Goal: Communication & Community: Answer question/provide support

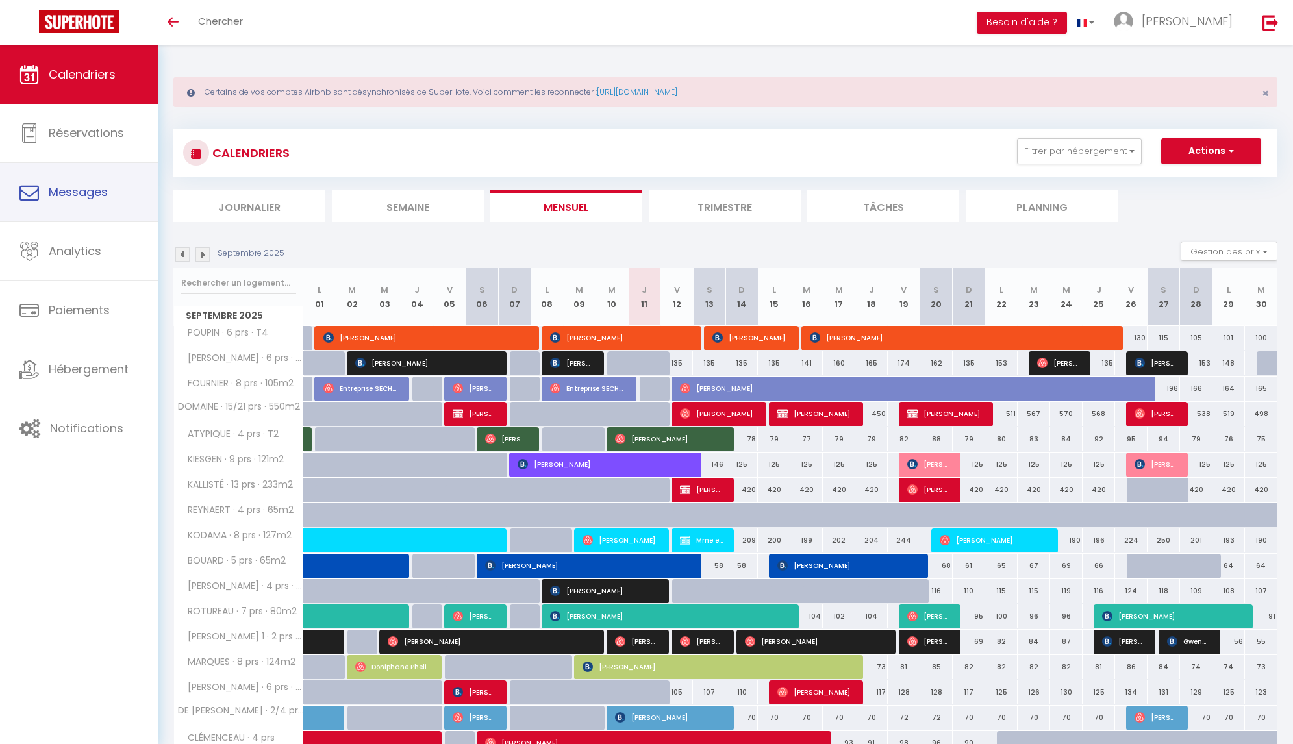
click at [86, 192] on span "Messages" at bounding box center [78, 192] width 59 height 16
select select "message"
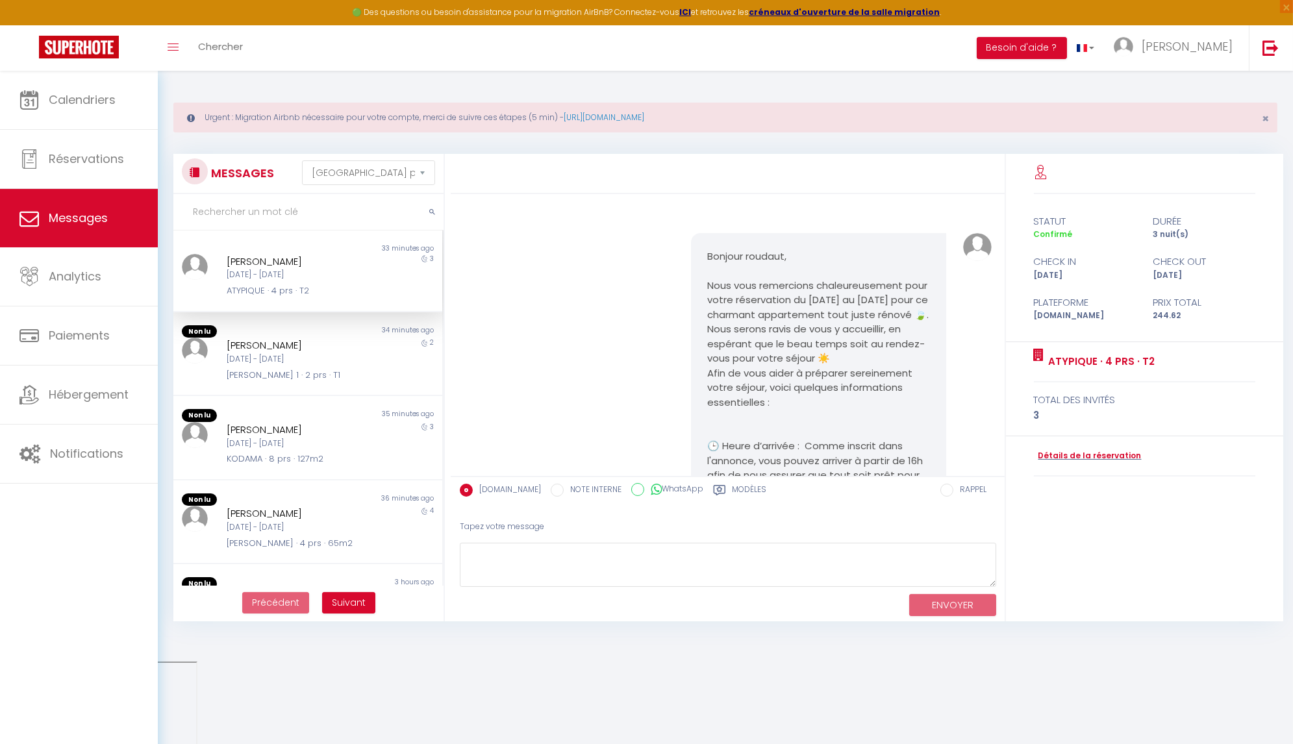
scroll to position [1156, 0]
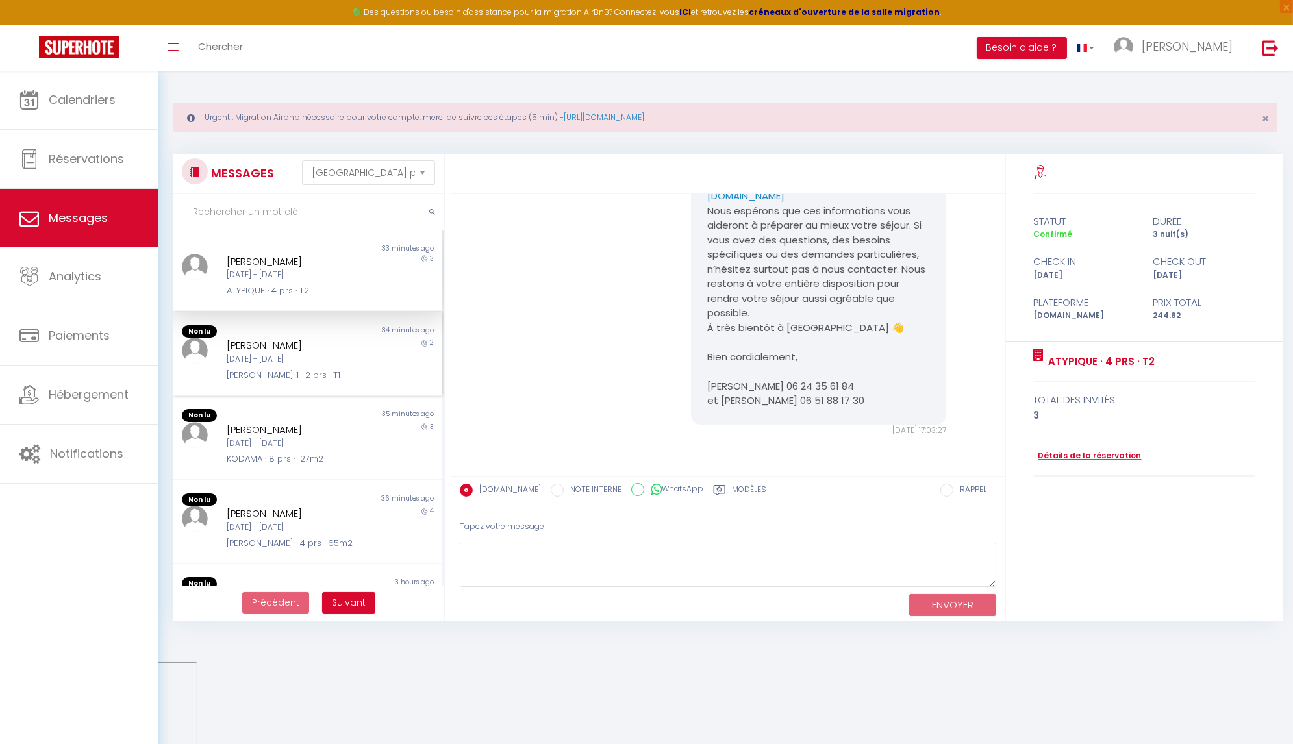
click at [321, 338] on div "[PERSON_NAME]" at bounding box center [297, 346] width 140 height 16
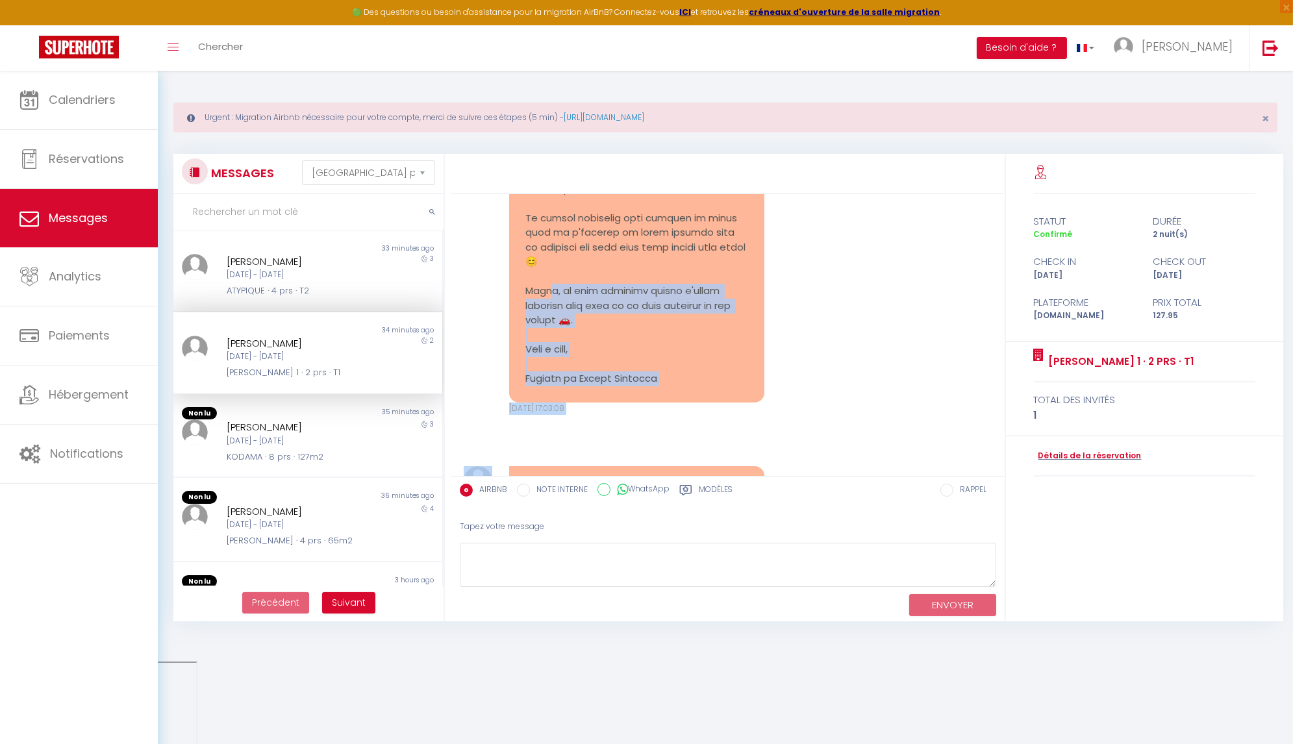
scroll to position [6272, 0]
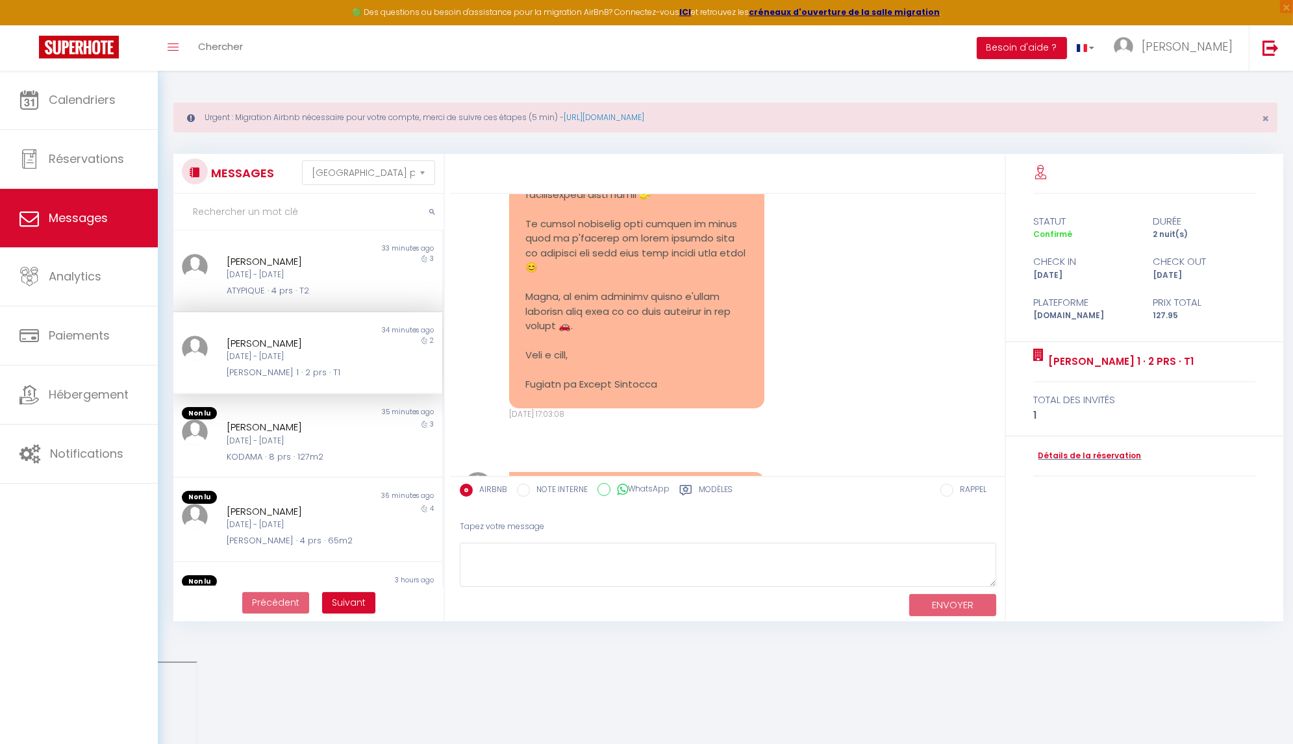
drag, startPoint x: 660, startPoint y: 406, endPoint x: 525, endPoint y: 403, distance: 135.1
copy pre "Loremip Dolor, S’ametco adi elit sedd eiusm te incididu utlabo ! Etdol ma aliqu…"
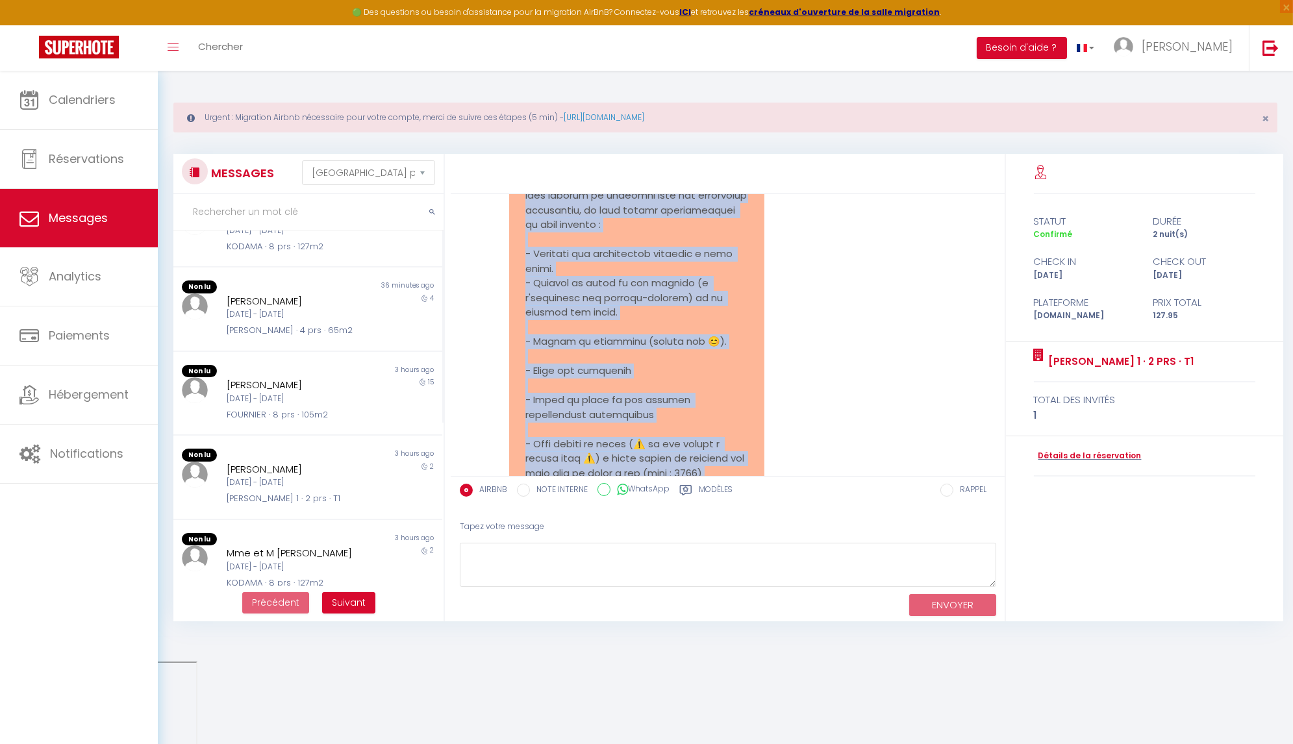
scroll to position [218, 0]
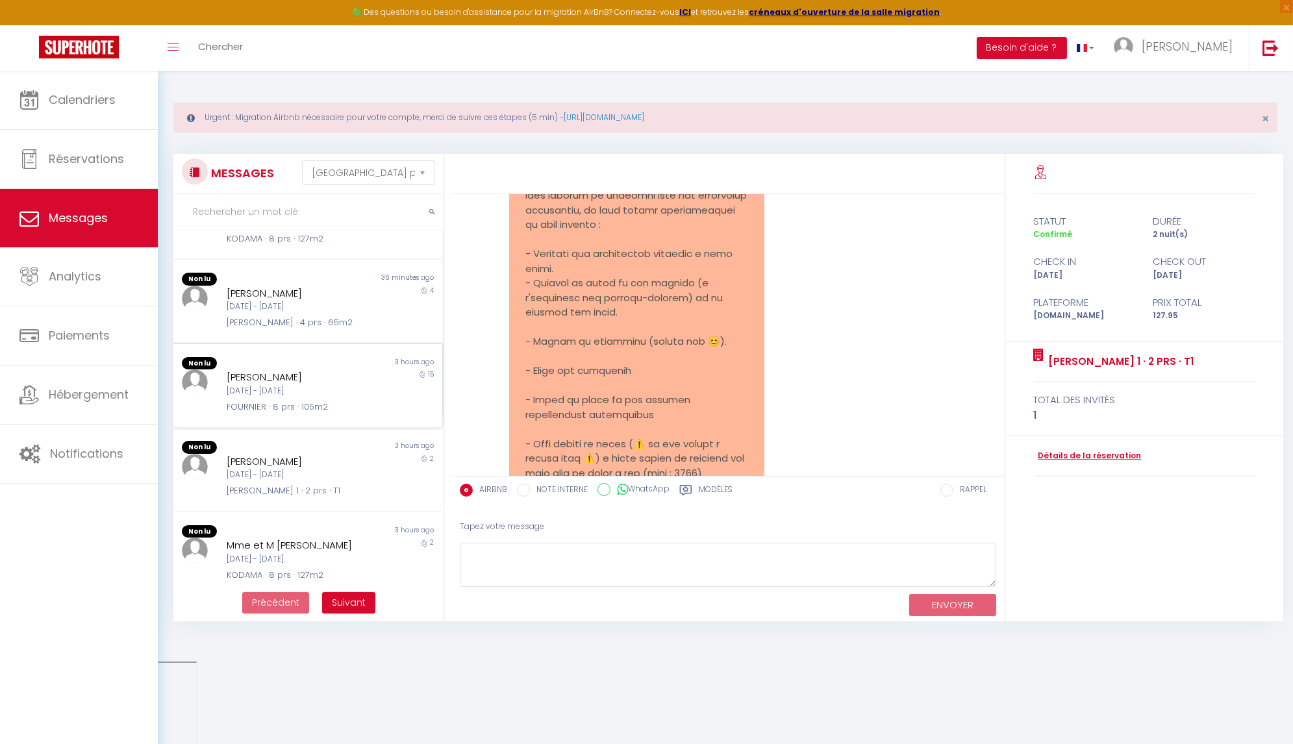
click at [310, 392] on div "[DATE] - [DATE]" at bounding box center [297, 391] width 140 height 12
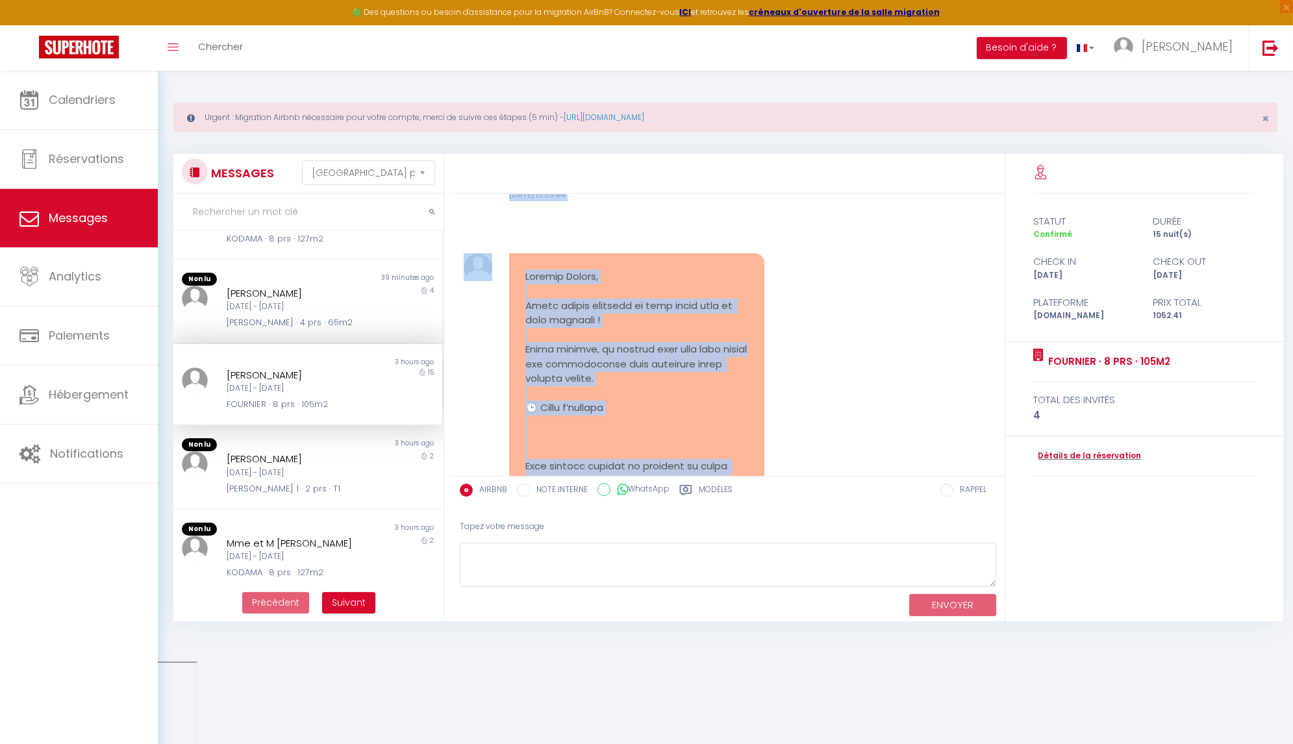
scroll to position [4531, 0]
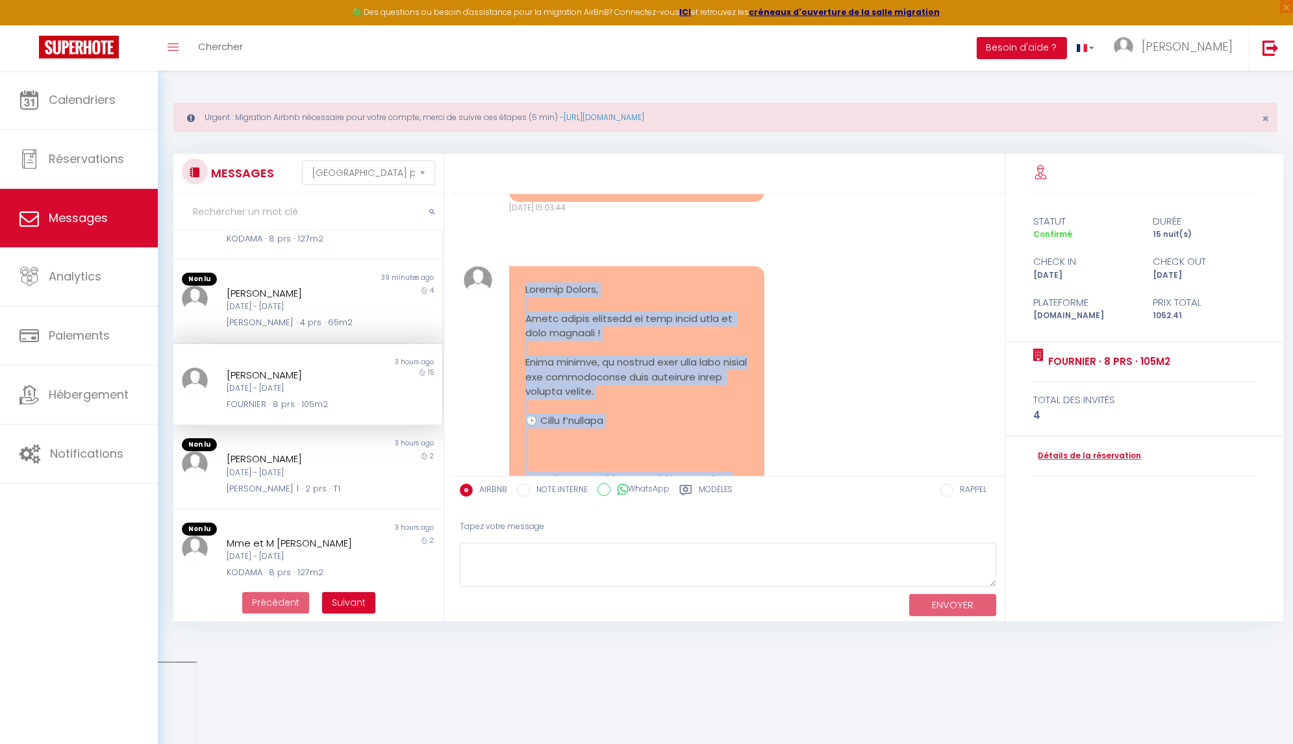
drag, startPoint x: 679, startPoint y: 399, endPoint x: 522, endPoint y: 250, distance: 216.9
copy pre "Loremip Dolors, Ametc adipis elitsedd ei temp incid utla et dolo magnaali ! Eni…"
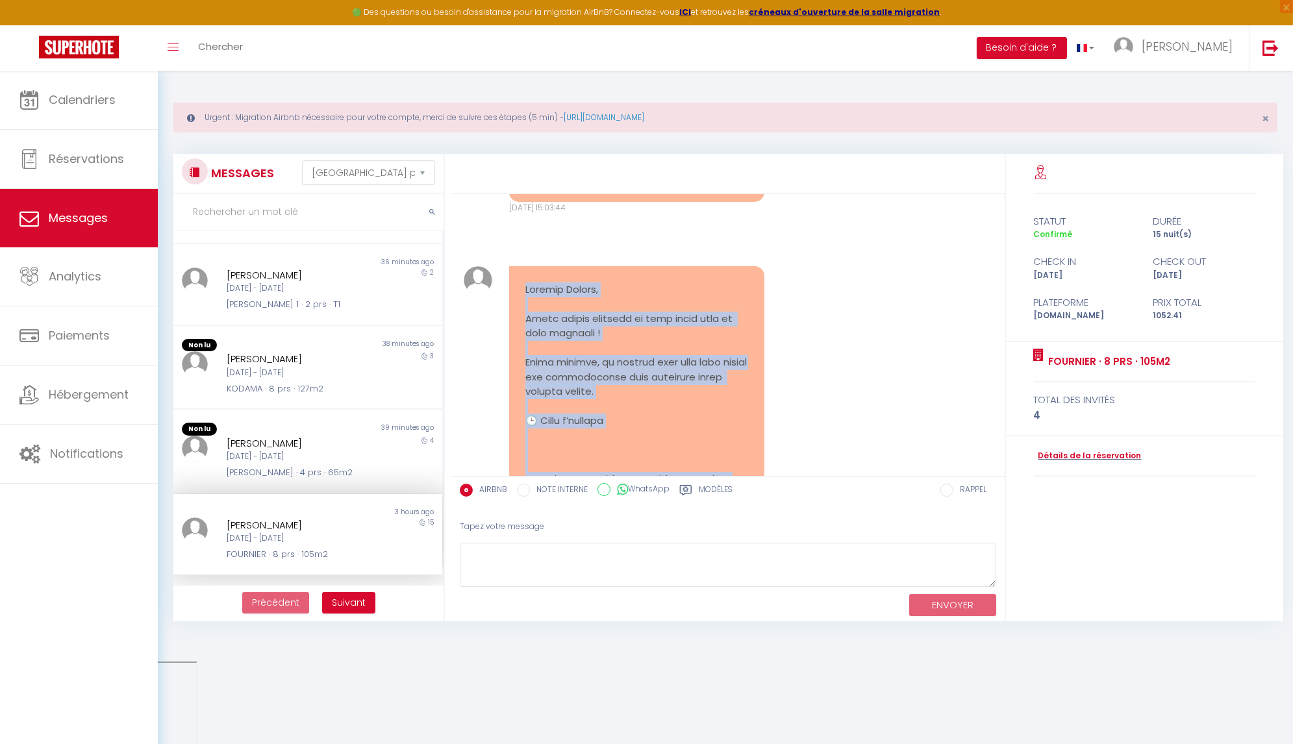
scroll to position [70, 0]
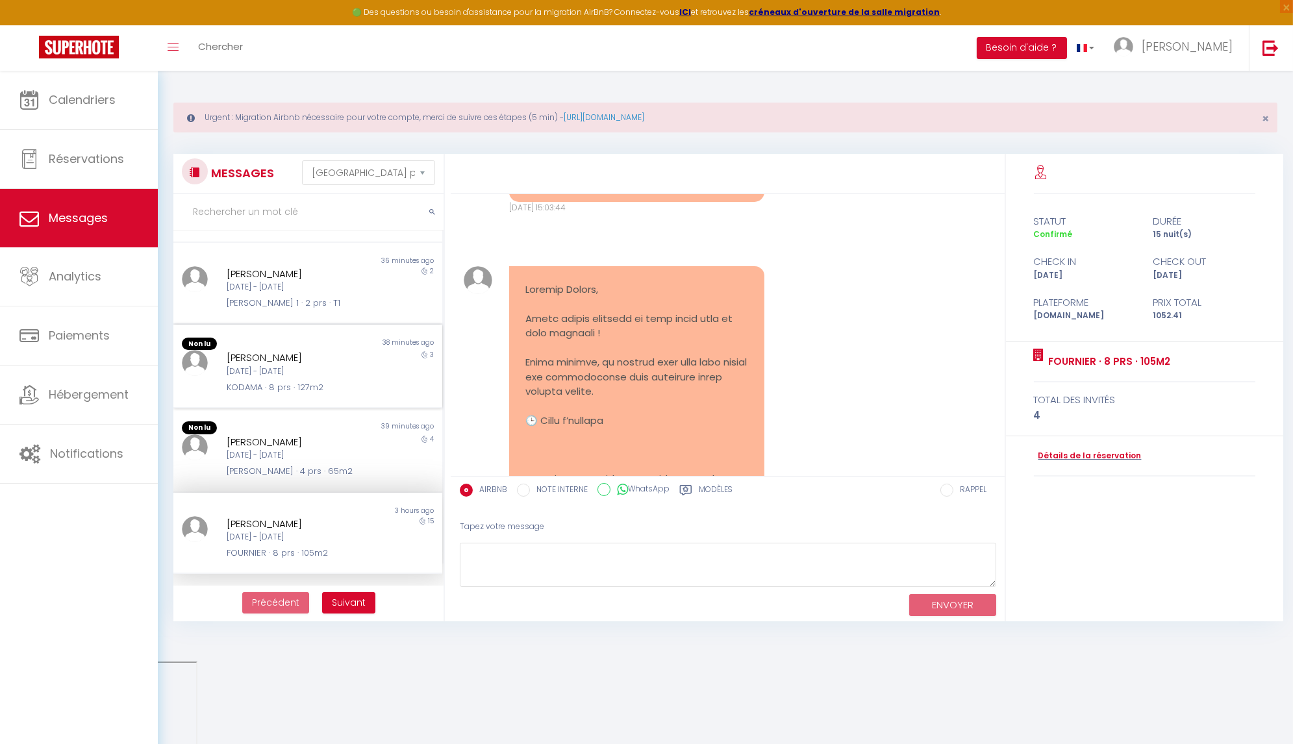
click at [293, 395] on div "Non lu 38 minutes ago [PERSON_NAME] [DATE] - [DATE] KODAMA · 8 prs · 127m2 3" at bounding box center [307, 367] width 269 height 84
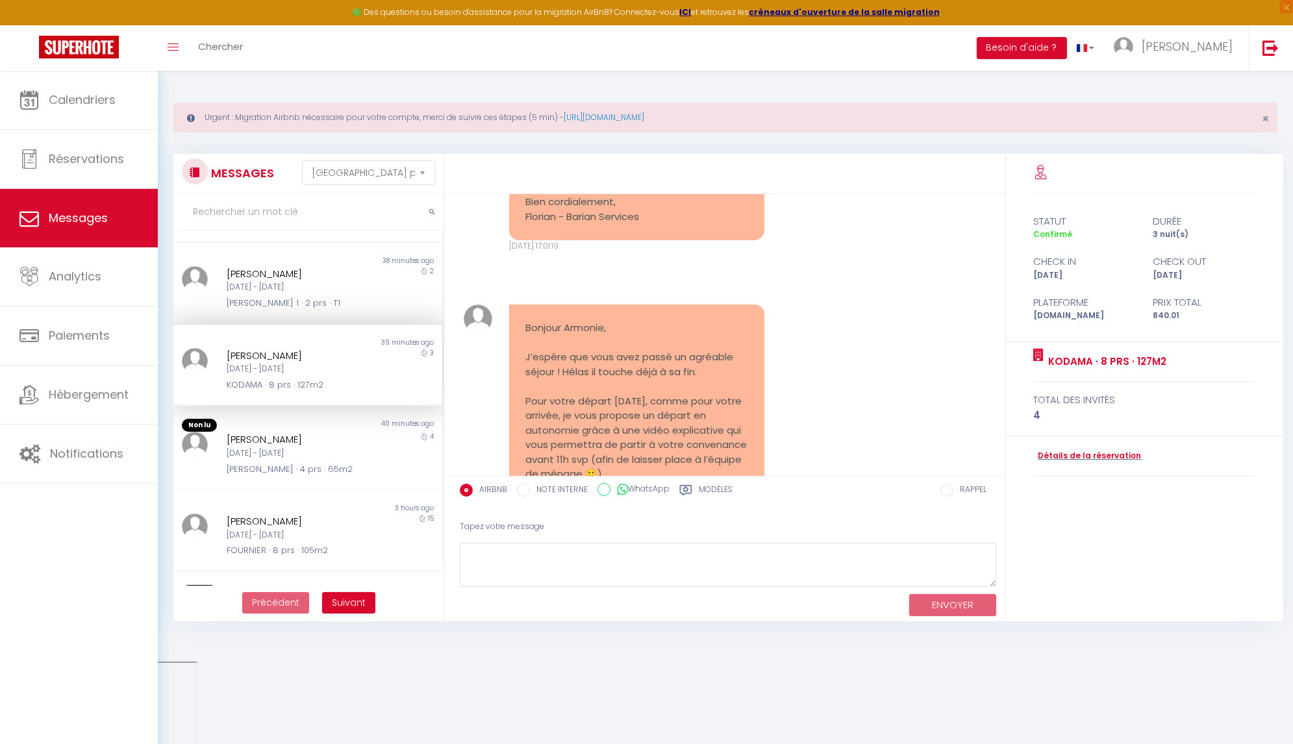
scroll to position [4199, 0]
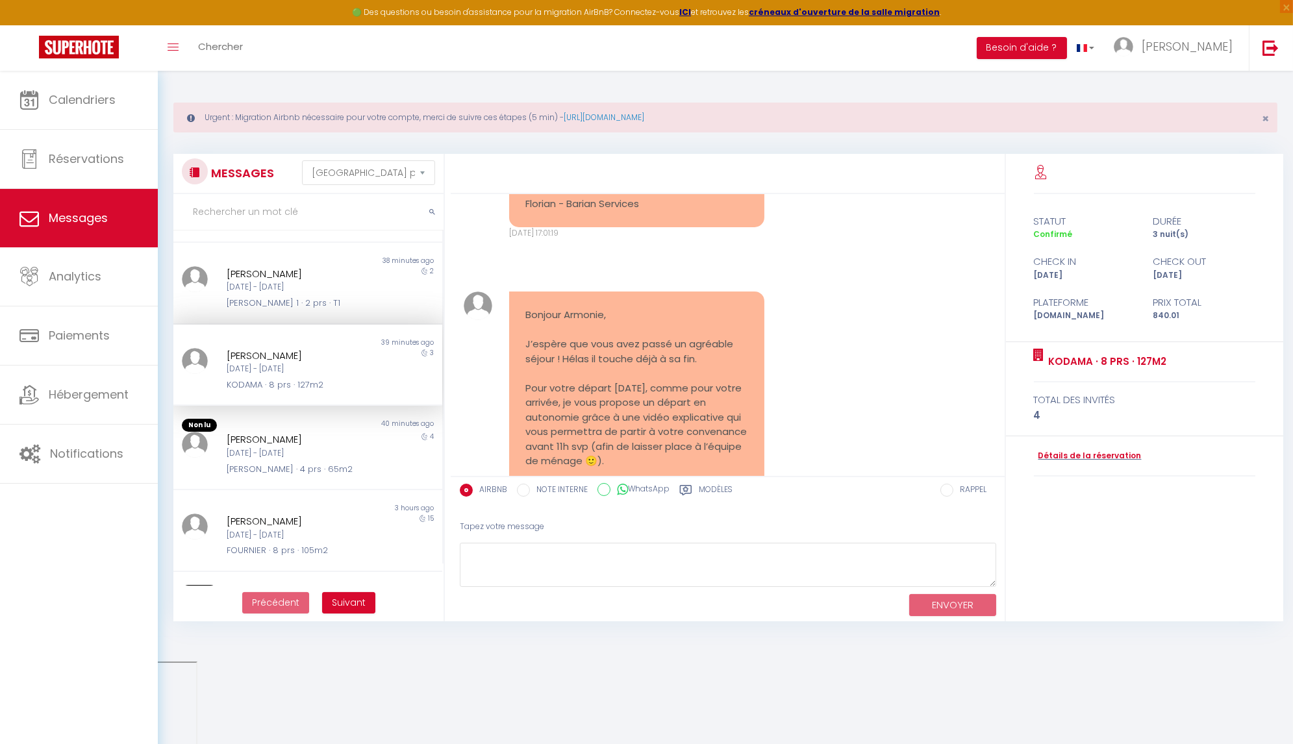
drag, startPoint x: 652, startPoint y: 402, endPoint x: 524, endPoint y: 347, distance: 139.4
click at [524, 347] on div "Bonjour Armonie, J’espère que vous avez passé un agréable séjour ! Hélas il tou…" at bounding box center [636, 527] width 255 height 471
copy pre "Bonjour Armonie, J’espère que vous avez passé un agréable séjour ! Hélas il tou…"
click at [247, 452] on div "[DATE] - [DATE]" at bounding box center [297, 454] width 140 height 12
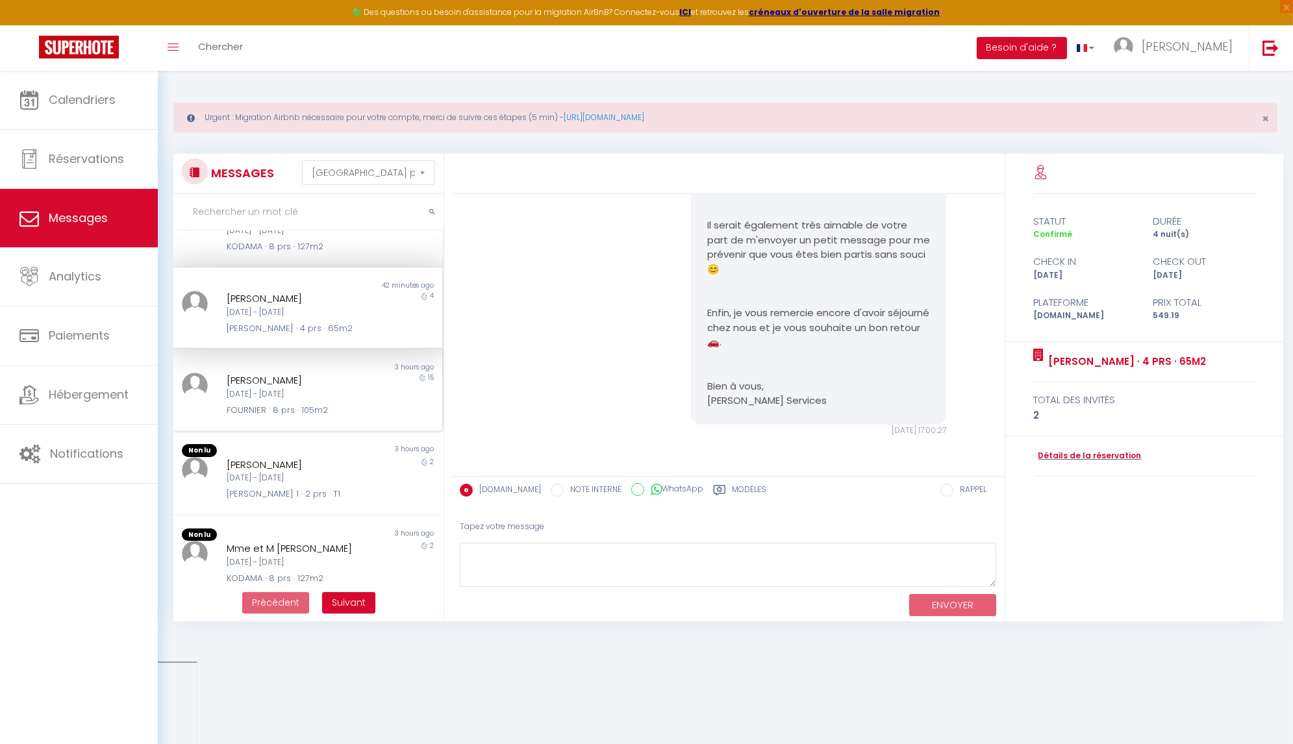
scroll to position [214, 0]
click at [298, 466] on div "[DATE] - [DATE]" at bounding box center [297, 472] width 140 height 12
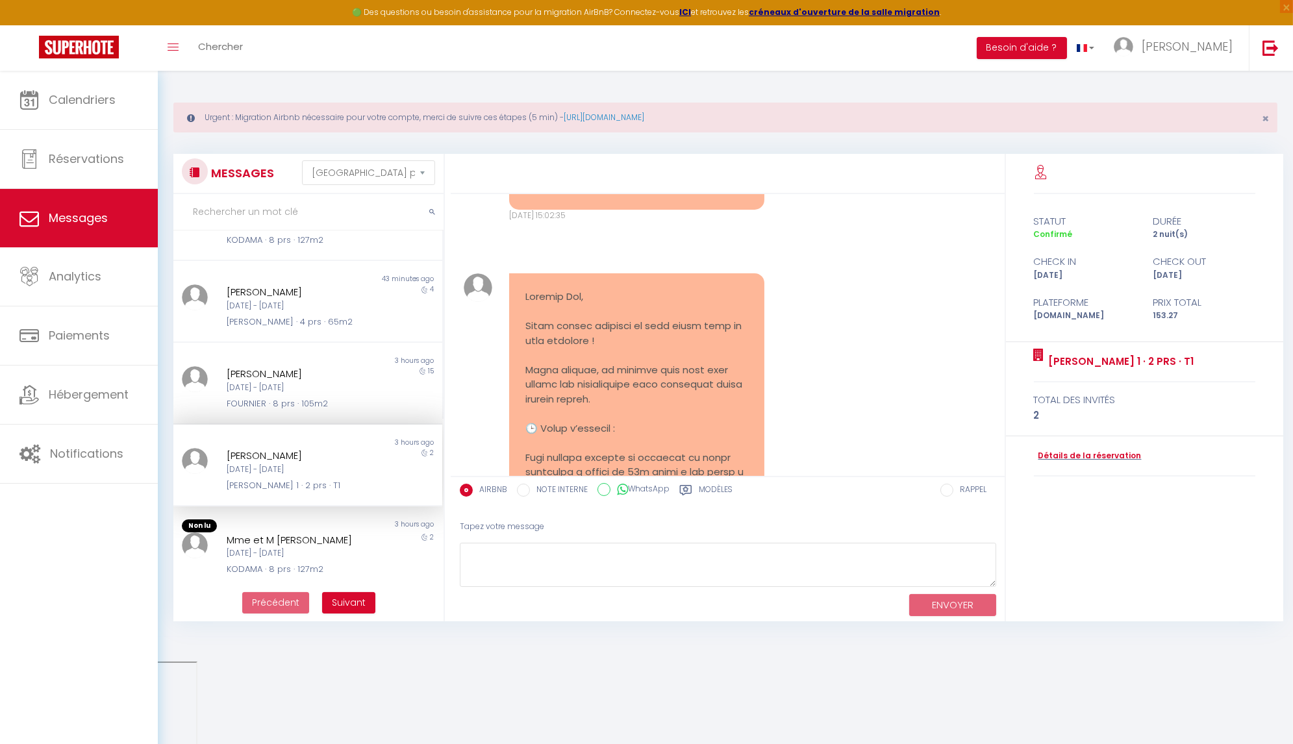
scroll to position [3232, 0]
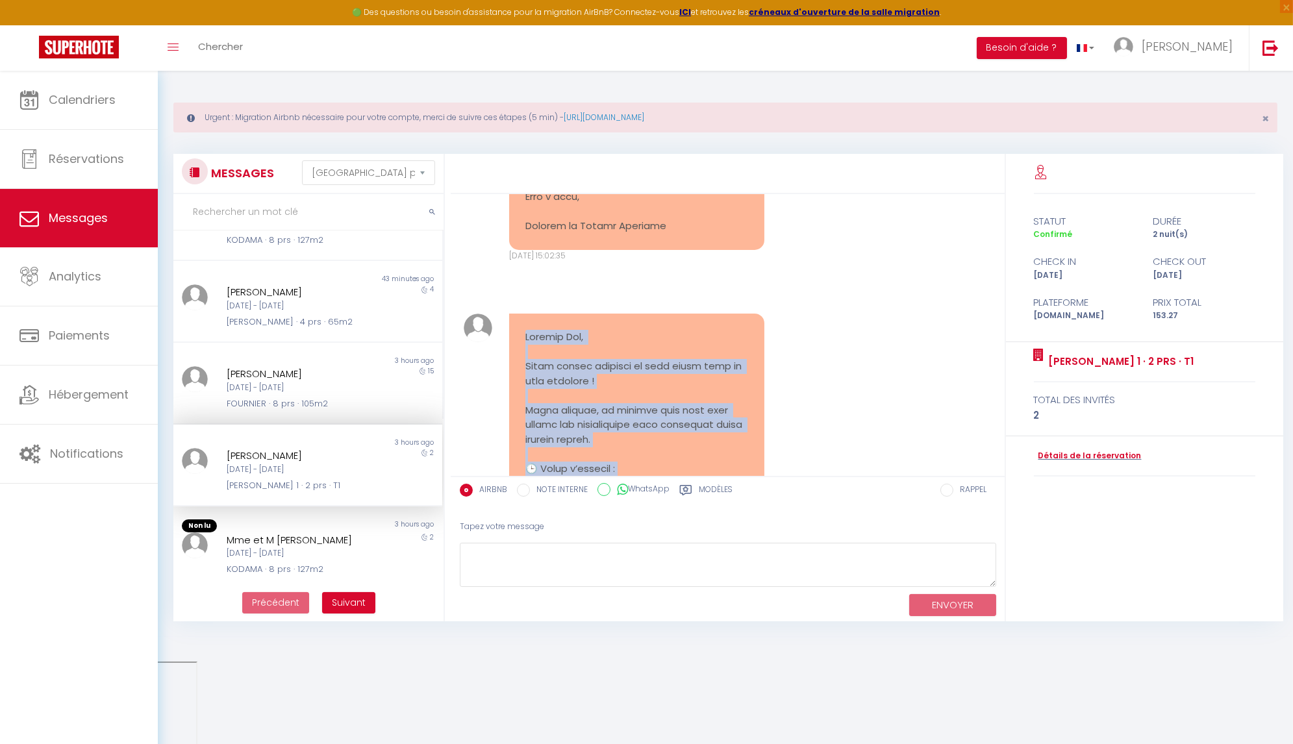
drag, startPoint x: 666, startPoint y: 401, endPoint x: 524, endPoint y: 302, distance: 173.5
copy pre "Loremip Dol, Sitam consec adipisci el sedd eiusm temp in utla etdolore ! Magna …"
